Goal: Find specific page/section: Find specific page/section

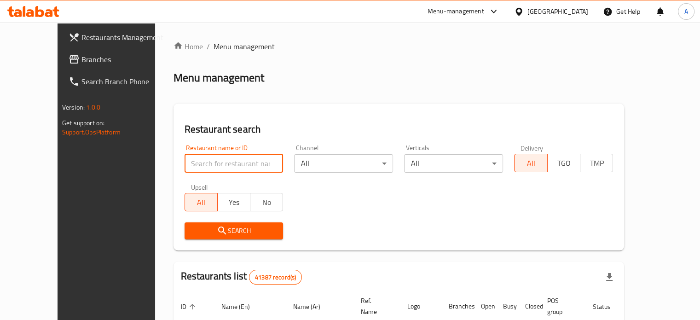
click at [204, 164] on input "search" at bounding box center [234, 163] width 99 height 18
type input "ح"
click at [185, 157] on input "pic" at bounding box center [234, 163] width 99 height 18
paste input "ups coffee"
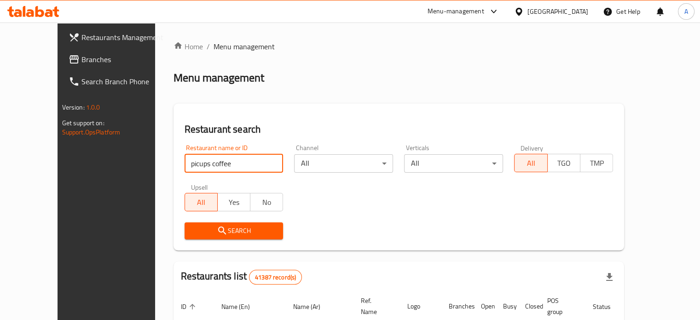
type input "picups coffee"
click button "Search" at bounding box center [234, 230] width 99 height 17
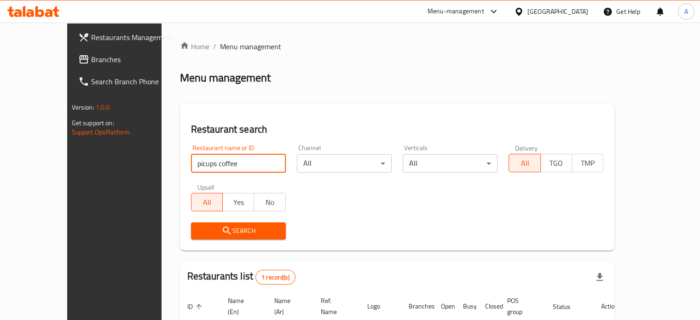
scroll to position [72, 0]
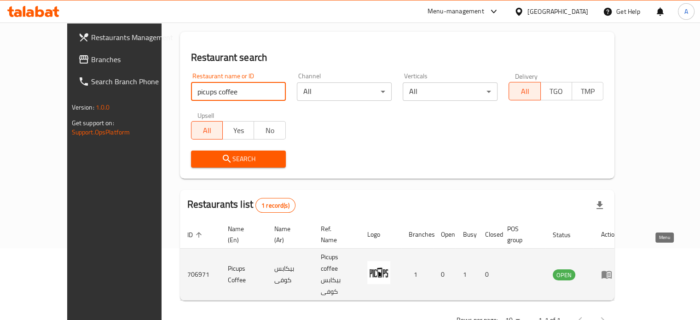
click at [618, 269] on link "enhanced table" at bounding box center [609, 274] width 17 height 11
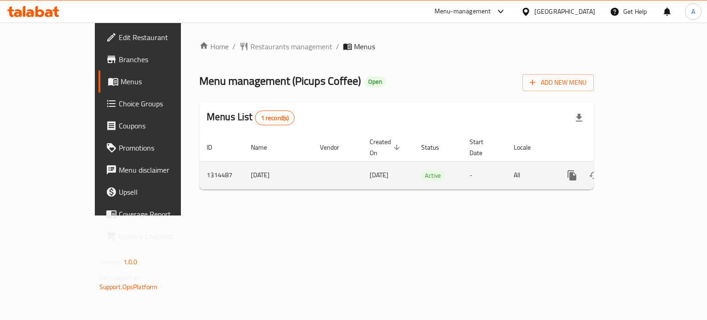
click at [650, 164] on div "enhanced table" at bounding box center [605, 175] width 88 height 22
click at [644, 170] on icon "enhanced table" at bounding box center [638, 175] width 11 height 11
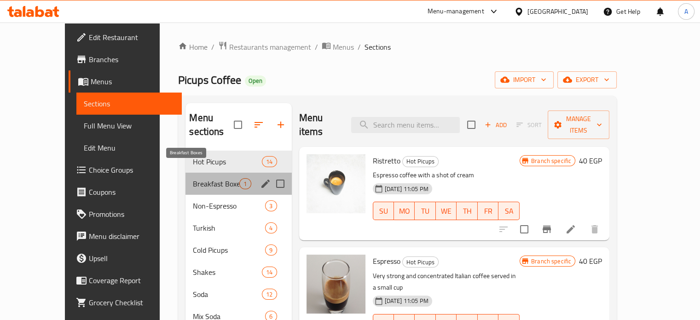
click at [204, 178] on span "Breakfast Boxes" at bounding box center [216, 183] width 47 height 11
